Goal: Information Seeking & Learning: Learn about a topic

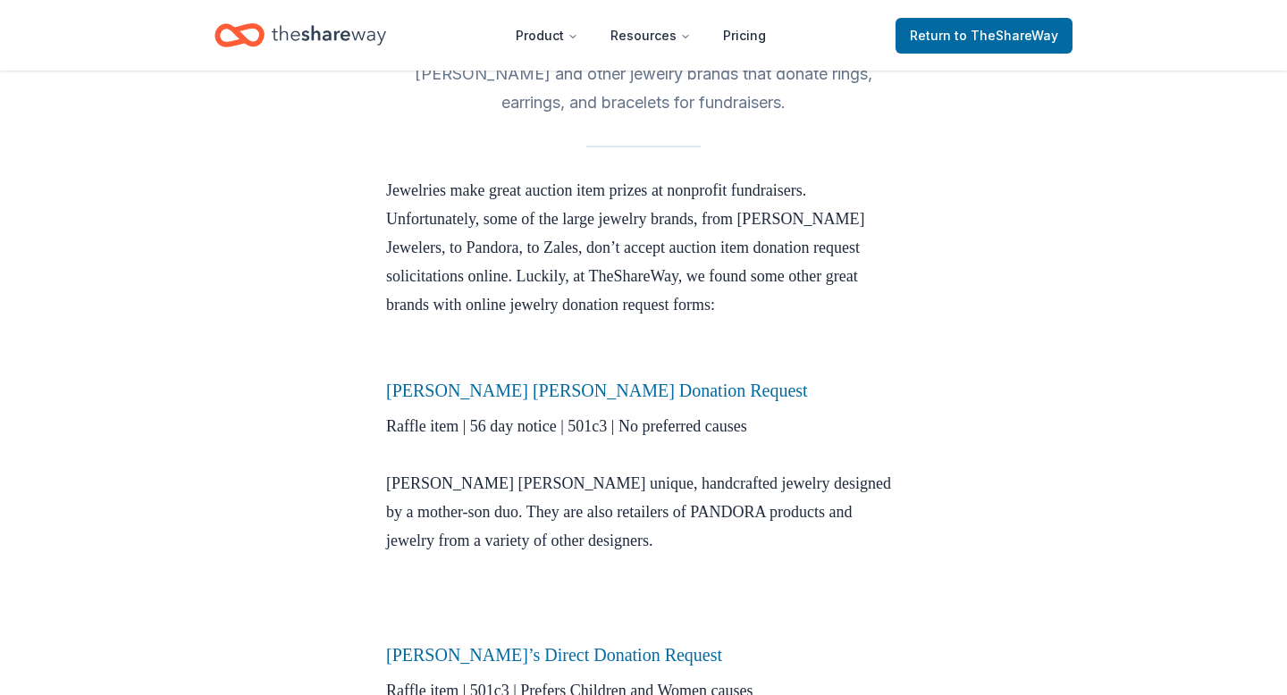
scroll to position [441, 0]
click at [549, 394] on link "Elisa Ilana Donation Request" at bounding box center [597, 389] width 422 height 20
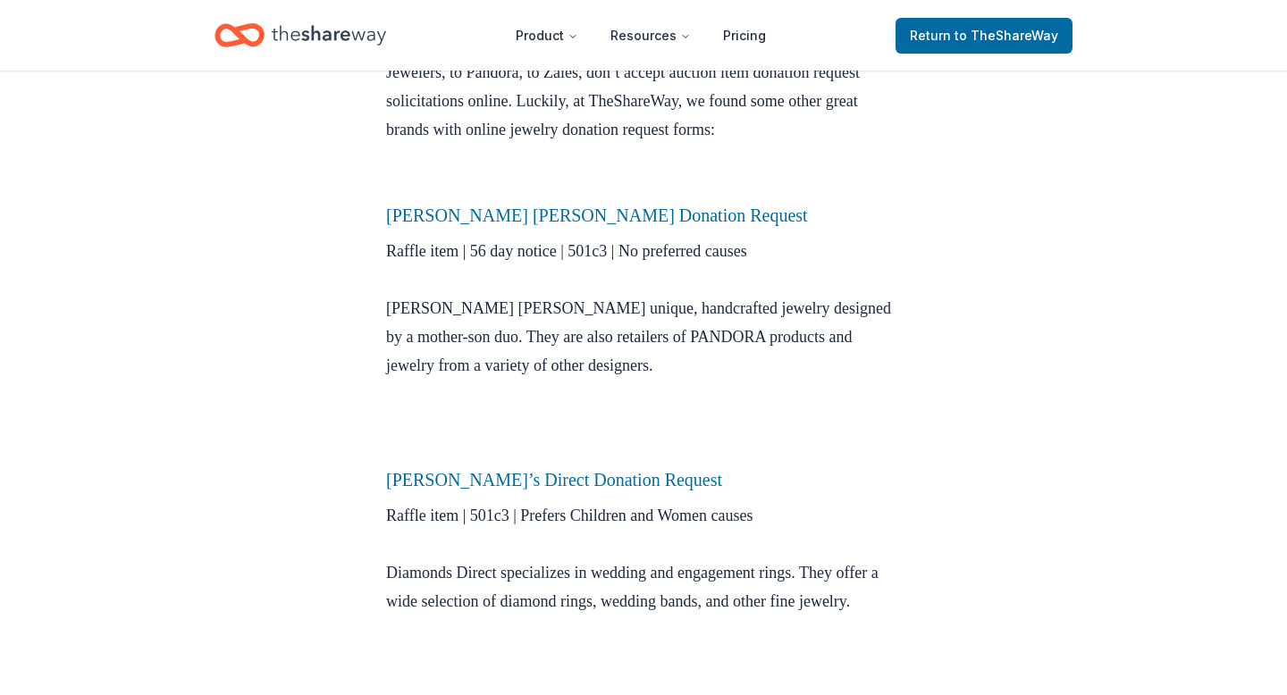
scroll to position [617, 0]
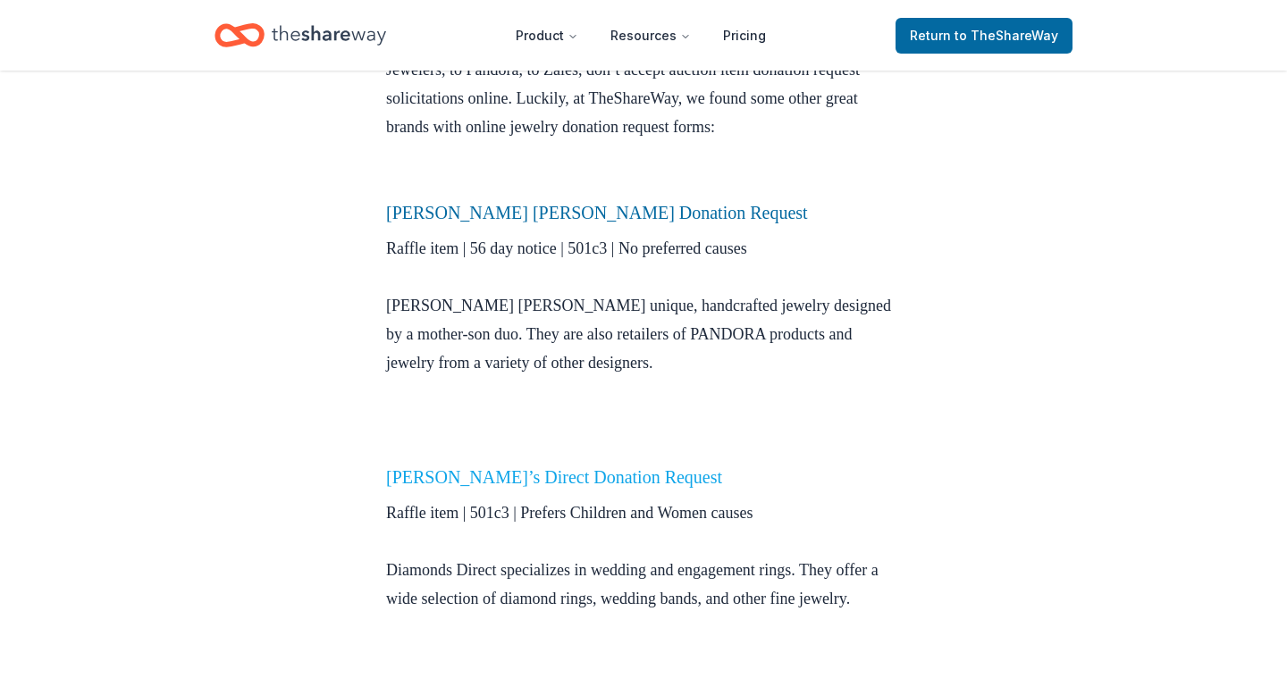
click at [590, 482] on link "Diamond’s Direct Donation Request" at bounding box center [554, 477] width 336 height 20
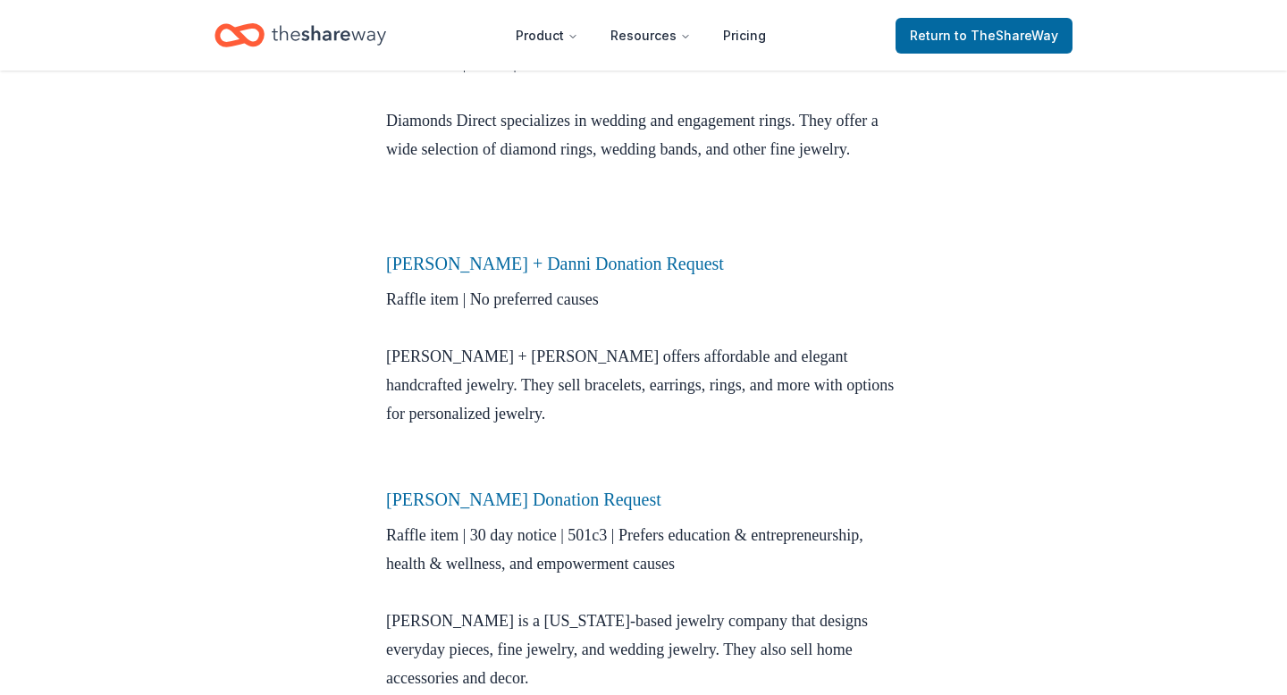
scroll to position [1065, 0]
click at [606, 275] on link "Luca + Danni Donation Request" at bounding box center [555, 266] width 338 height 20
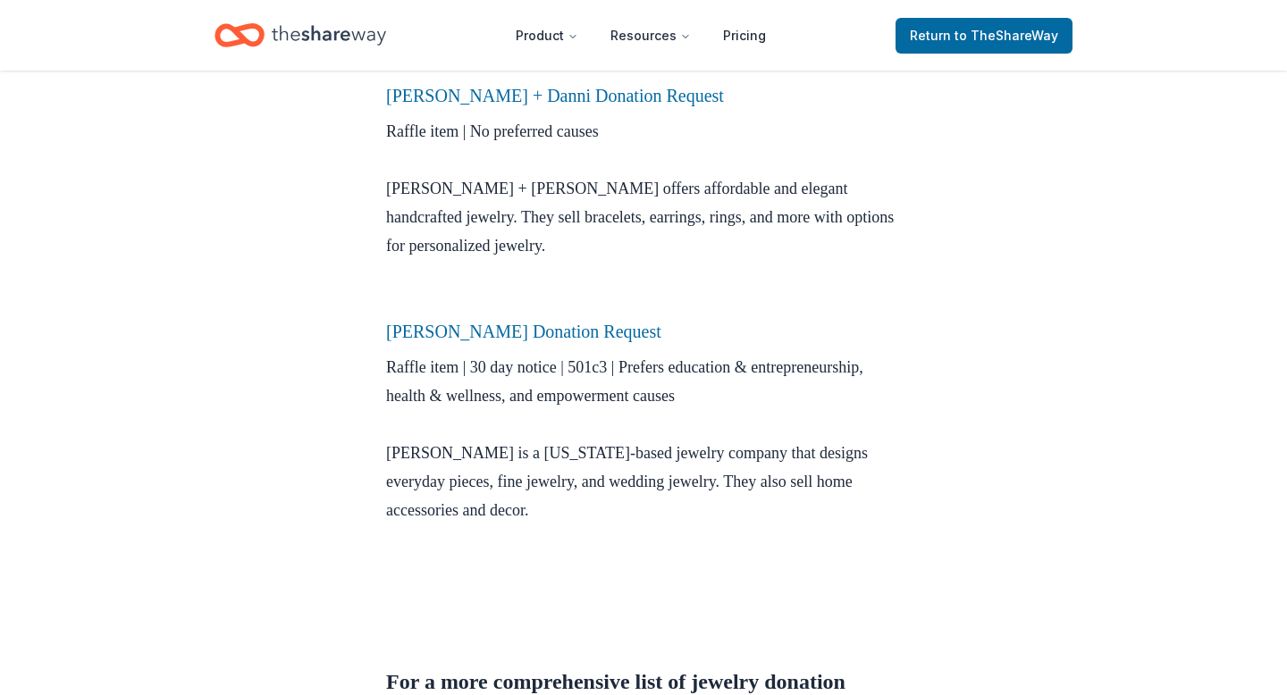
scroll to position [1242, 0]
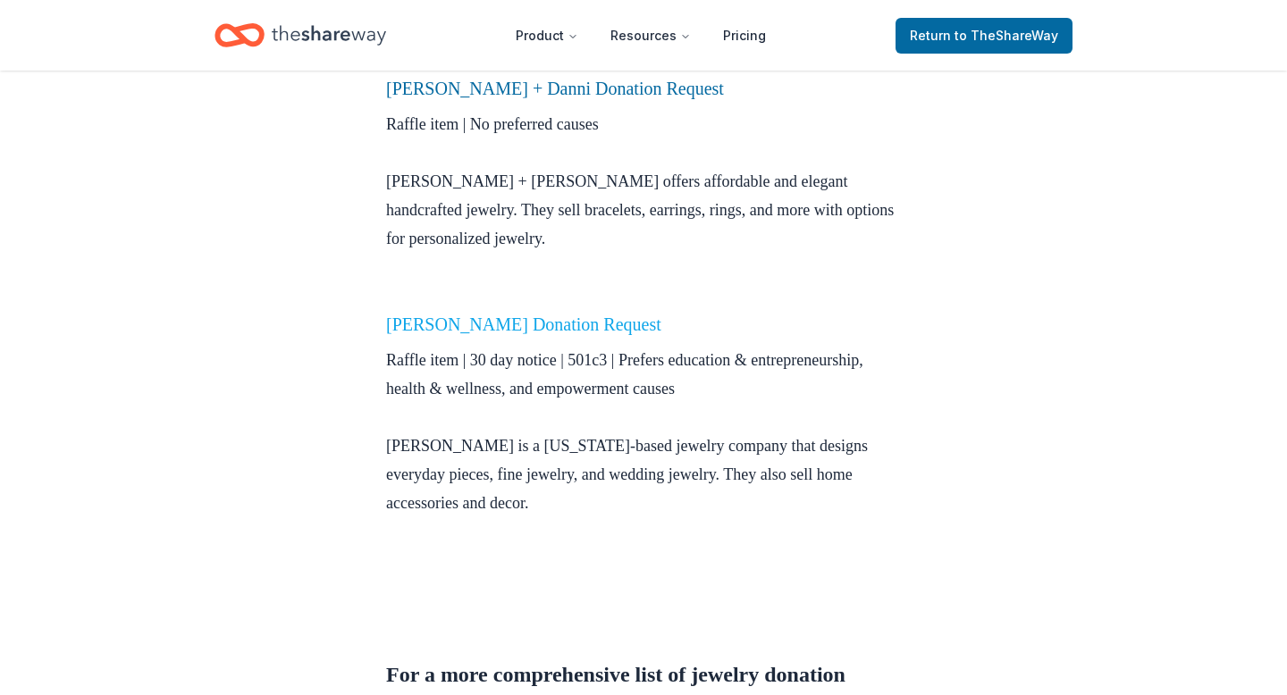
click at [579, 334] on link "[PERSON_NAME] Donation Request" at bounding box center [523, 324] width 275 height 20
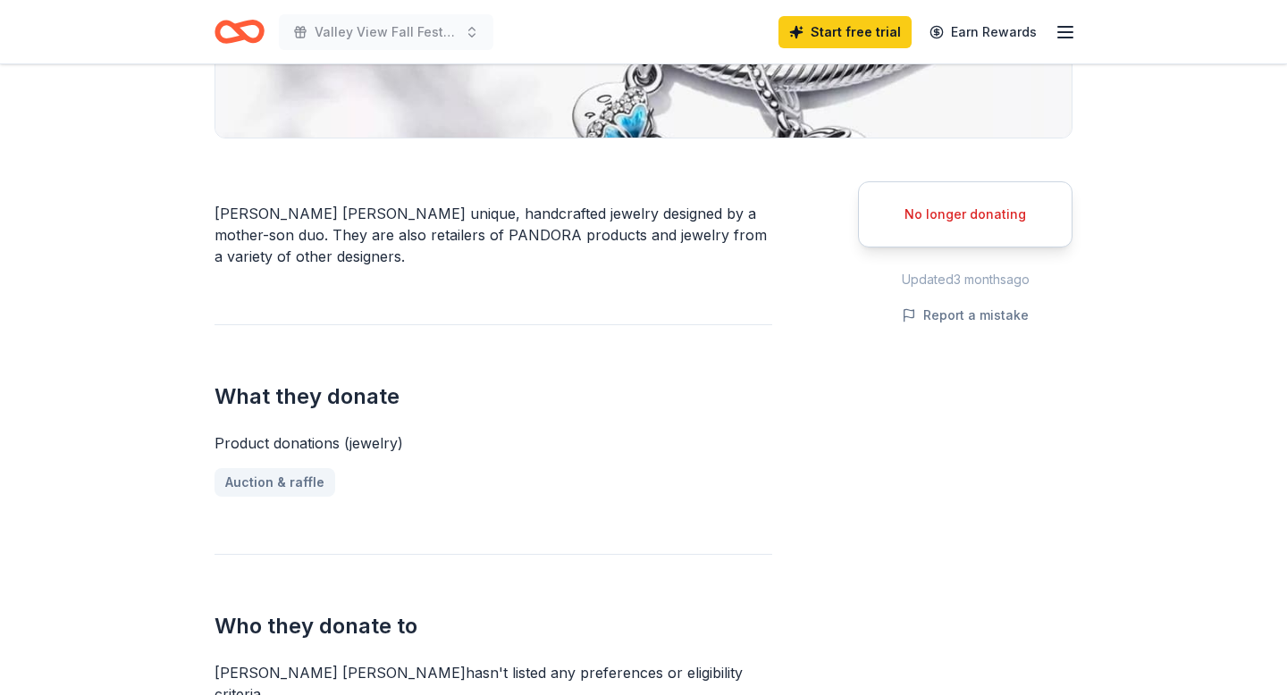
scroll to position [404, 0]
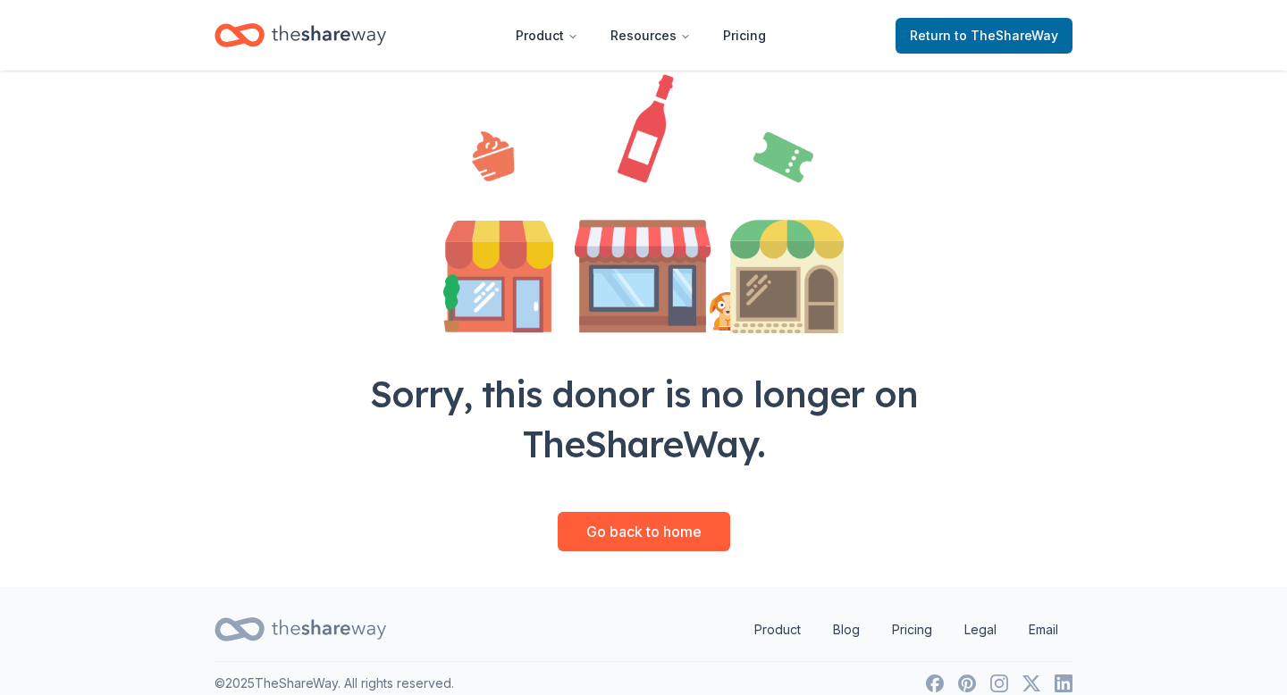
scroll to position [167, 0]
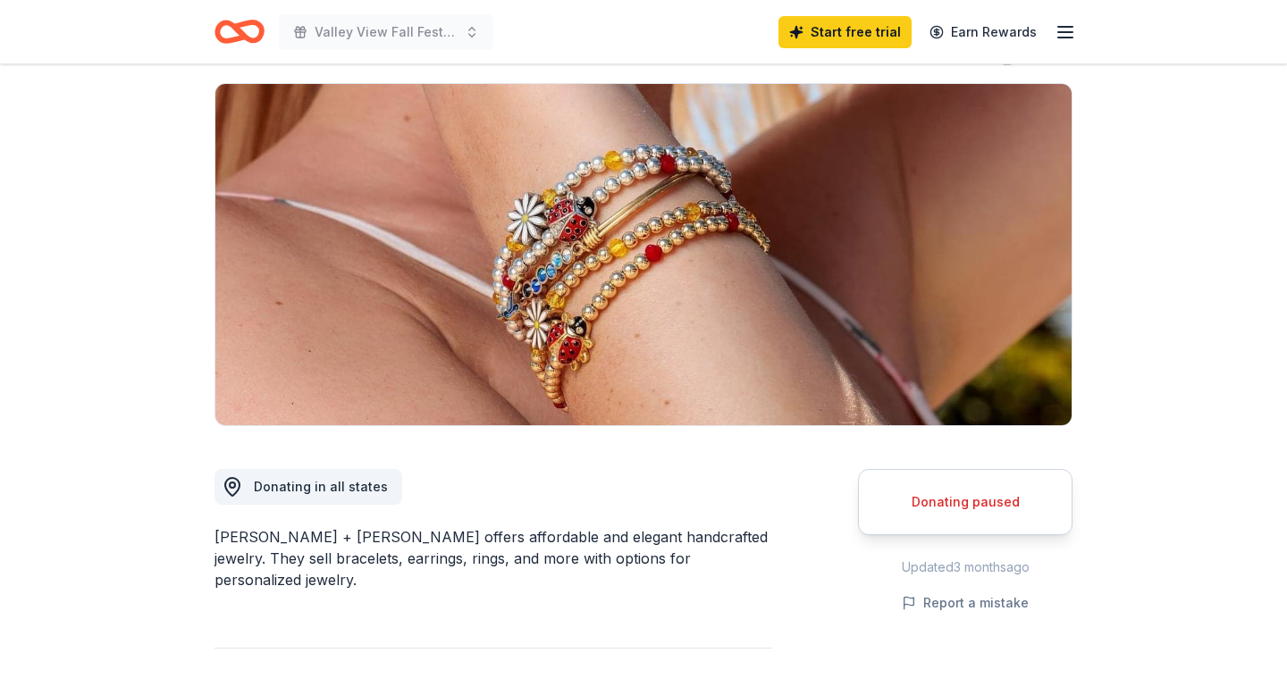
scroll to position [116, 0]
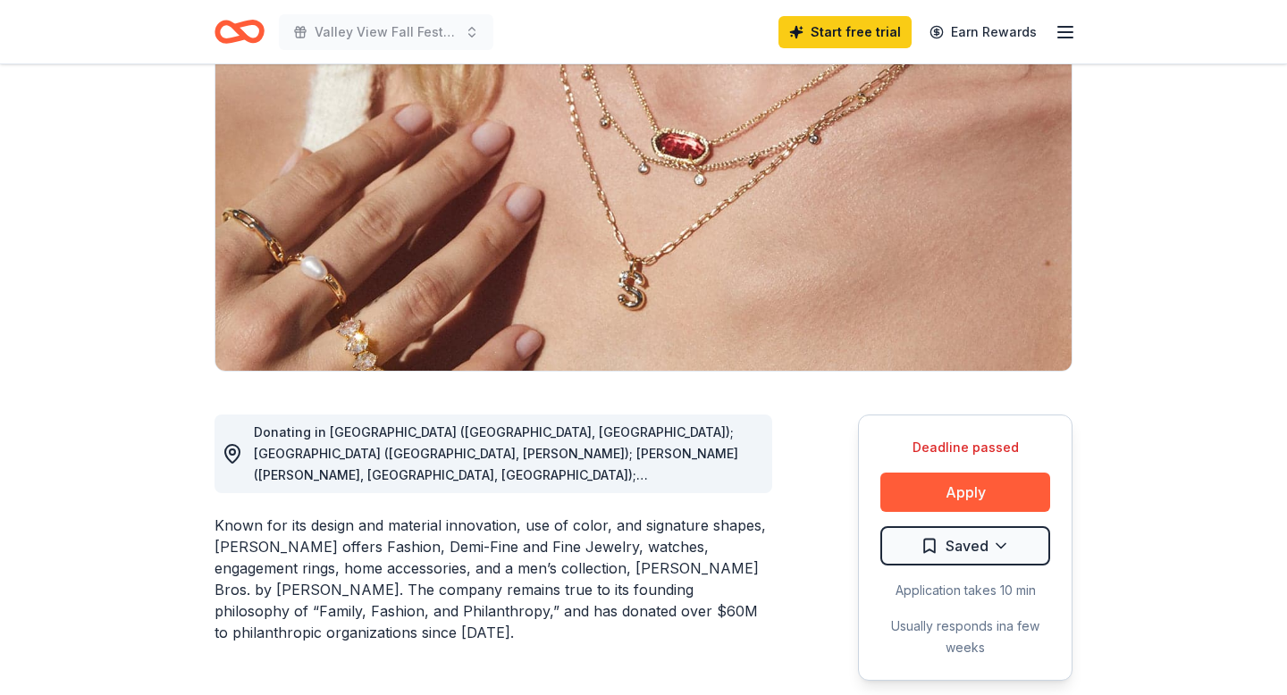
scroll to position [175, 0]
